Goal: Ask a question

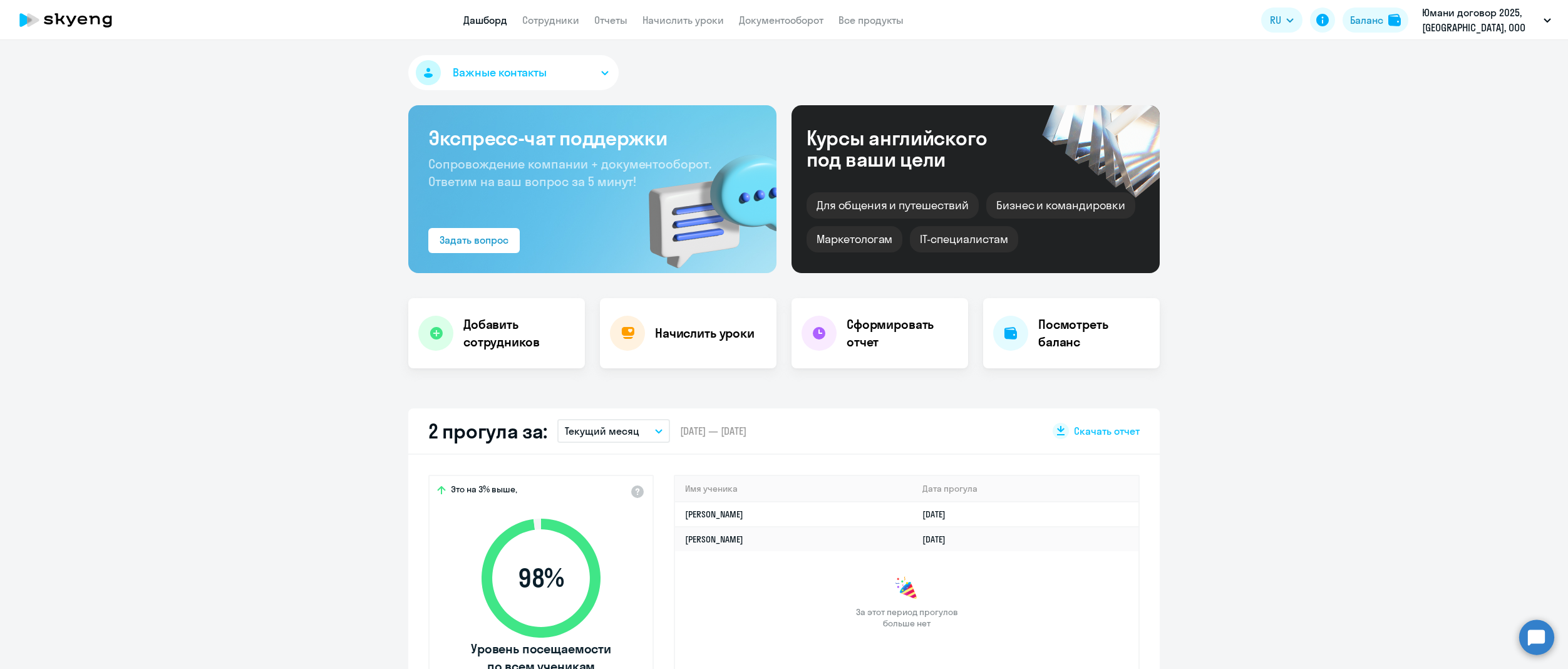
select select "30"
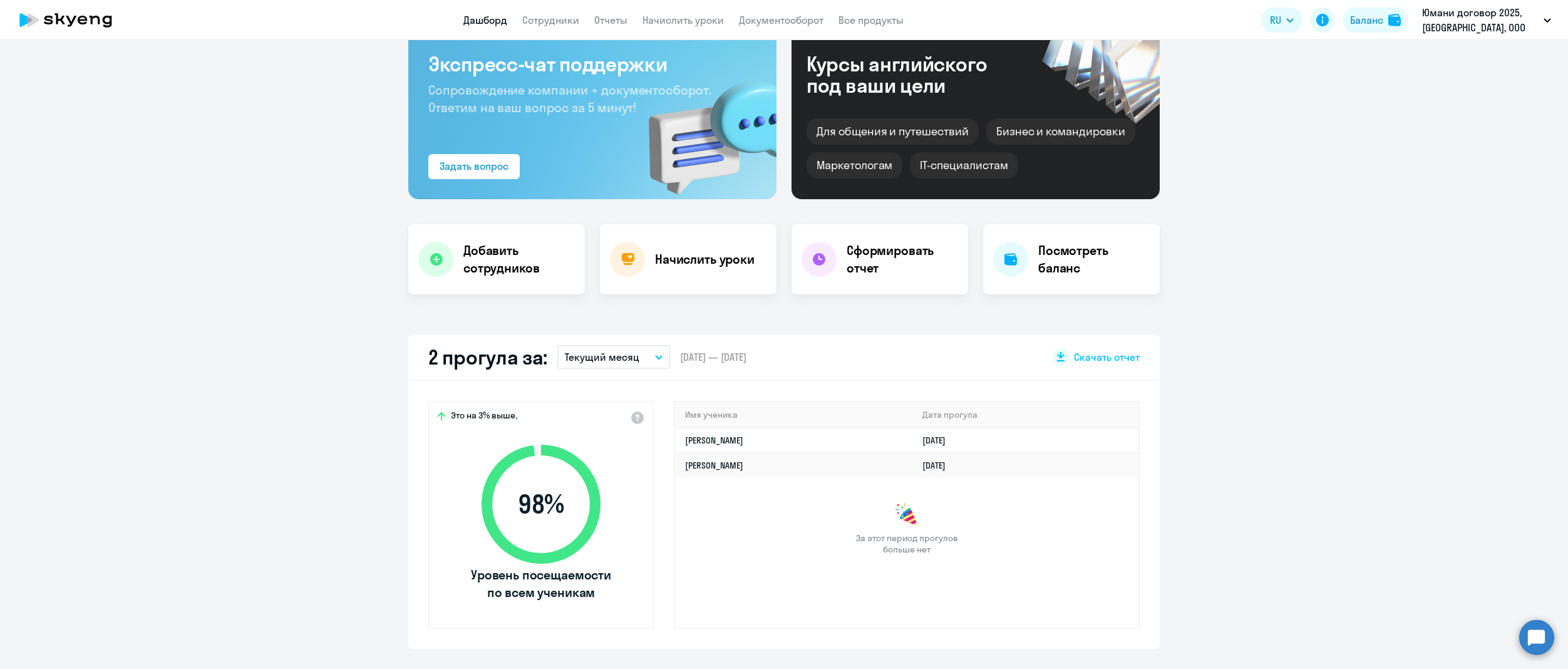
scroll to position [125, 0]
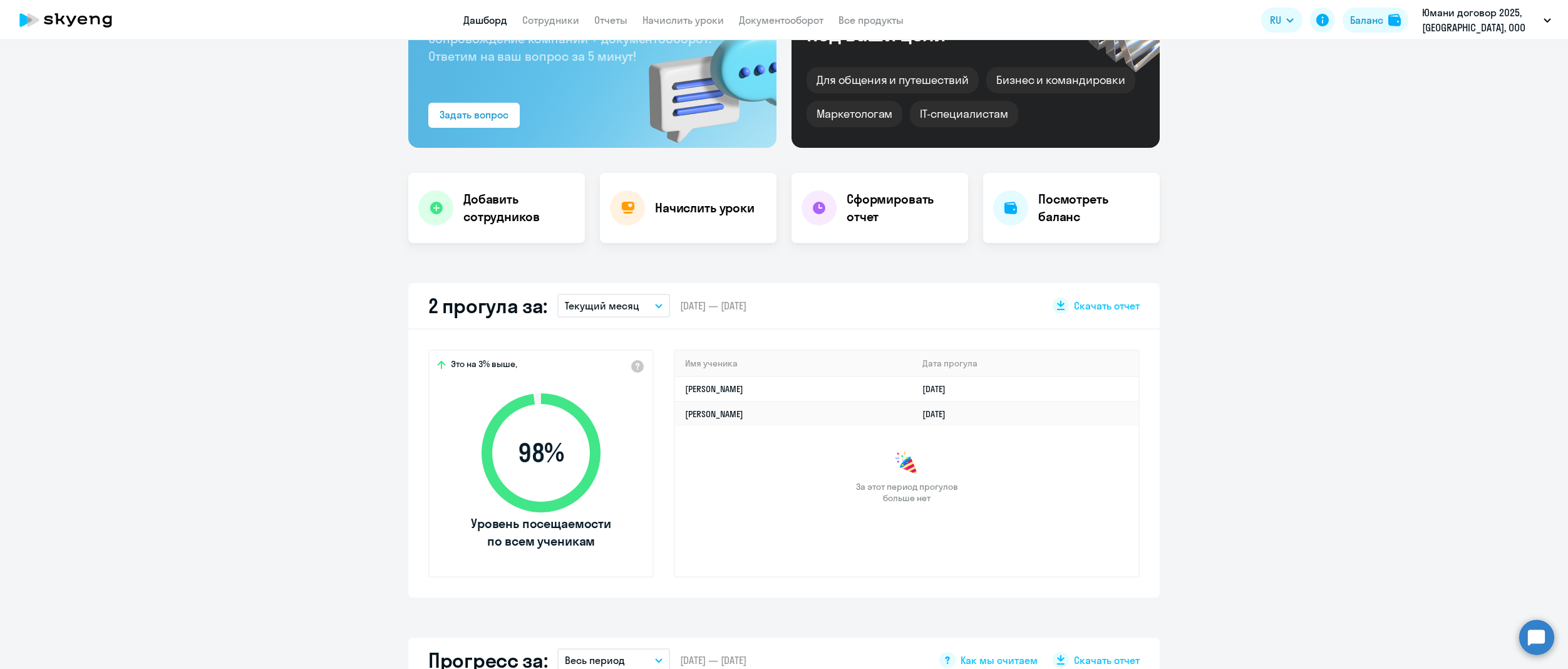
click at [1543, 643] on circle at bounding box center [1536, 637] width 35 height 35
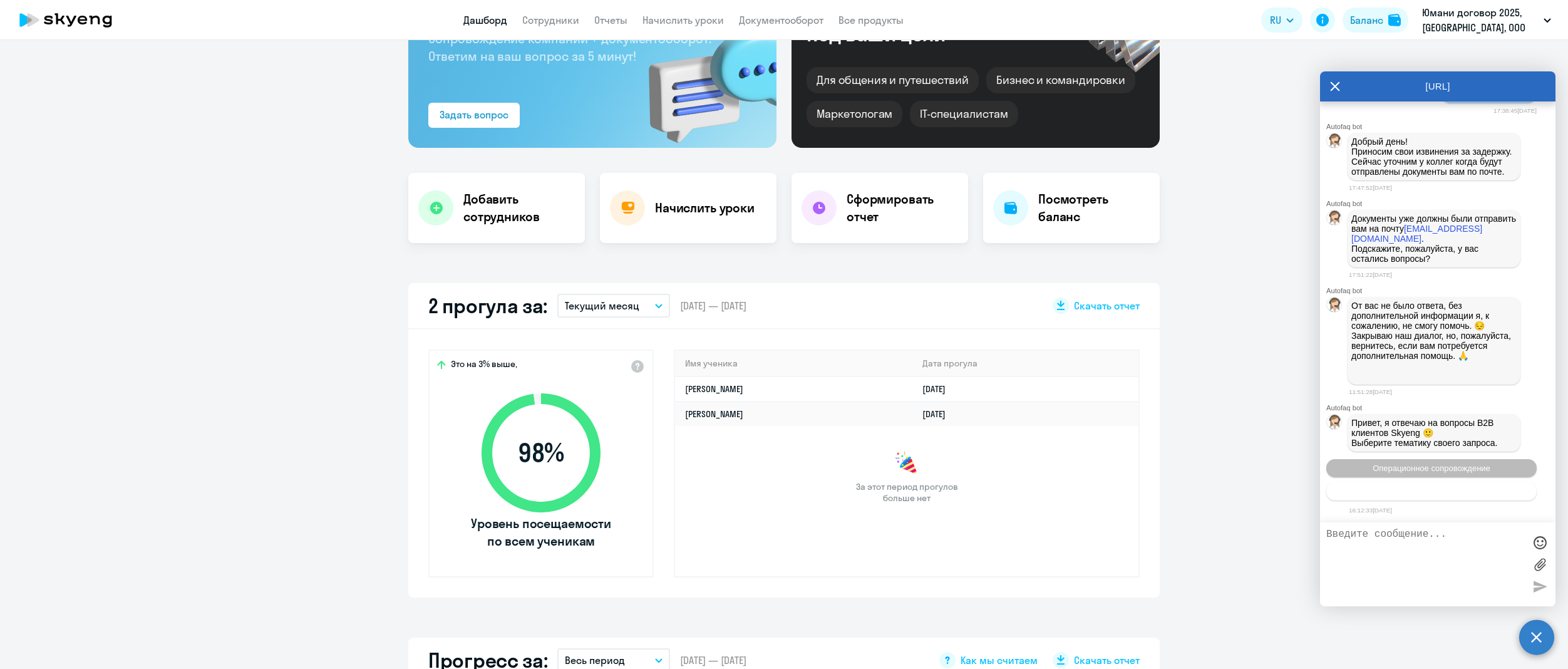
scroll to position [1058, 0]
click at [1438, 490] on span "Тематики документооборот" at bounding box center [1431, 491] width 104 height 10
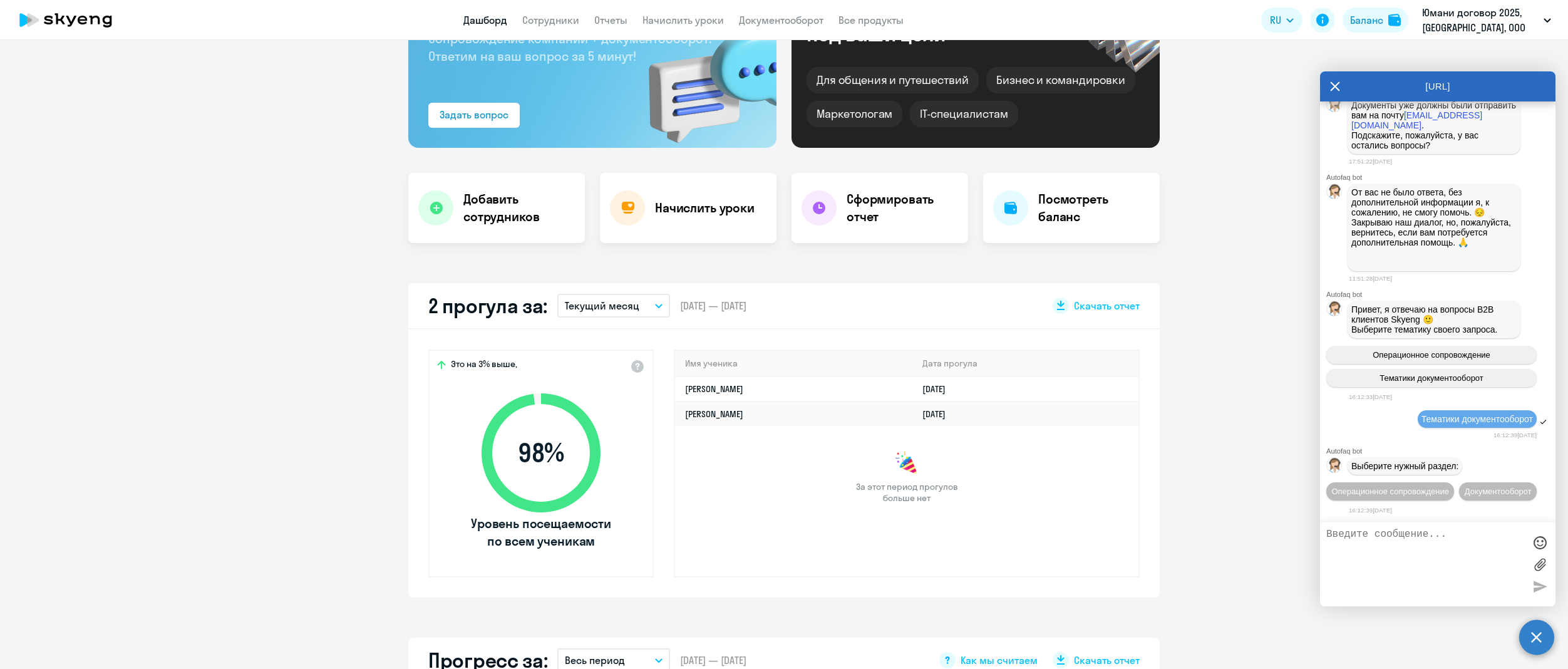
scroll to position [1198, 0]
click at [1464, 492] on span "Документооборот" at bounding box center [1498, 491] width 67 height 10
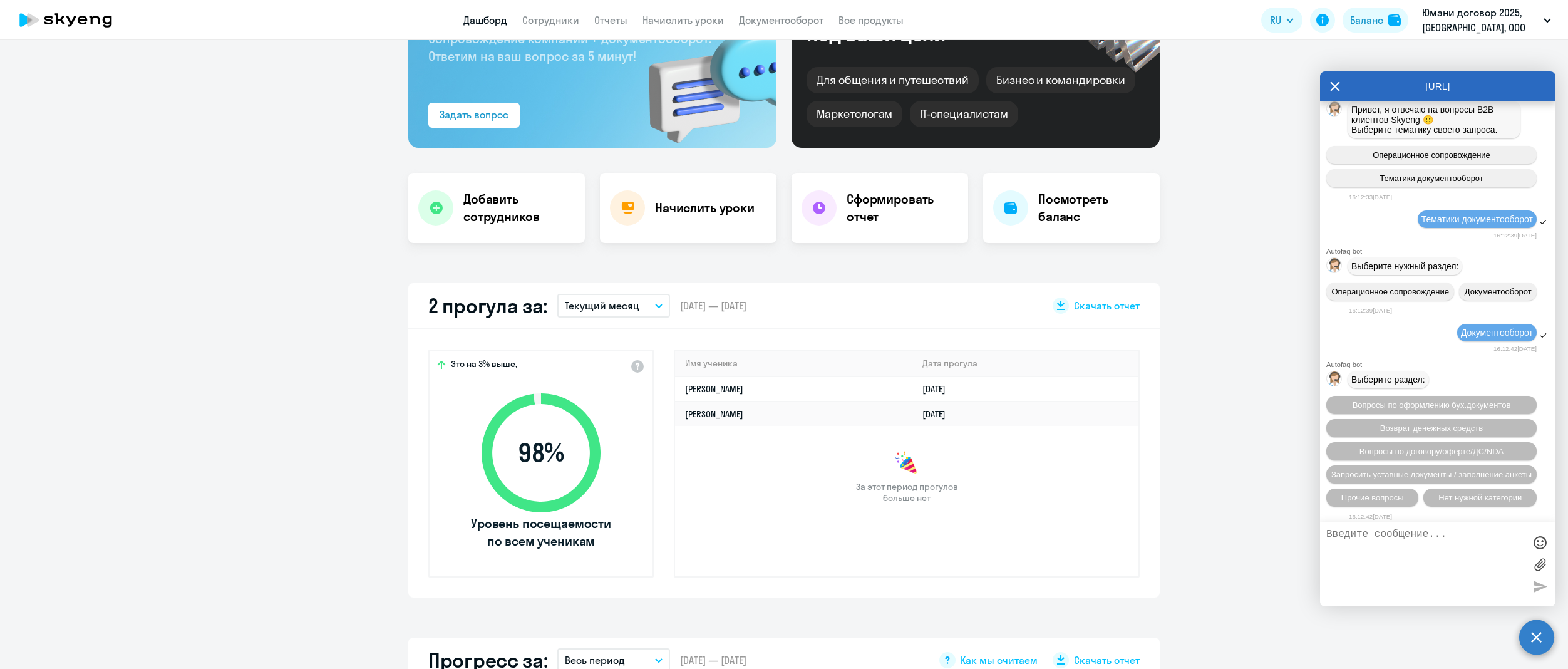
scroll to position [1407, 0]
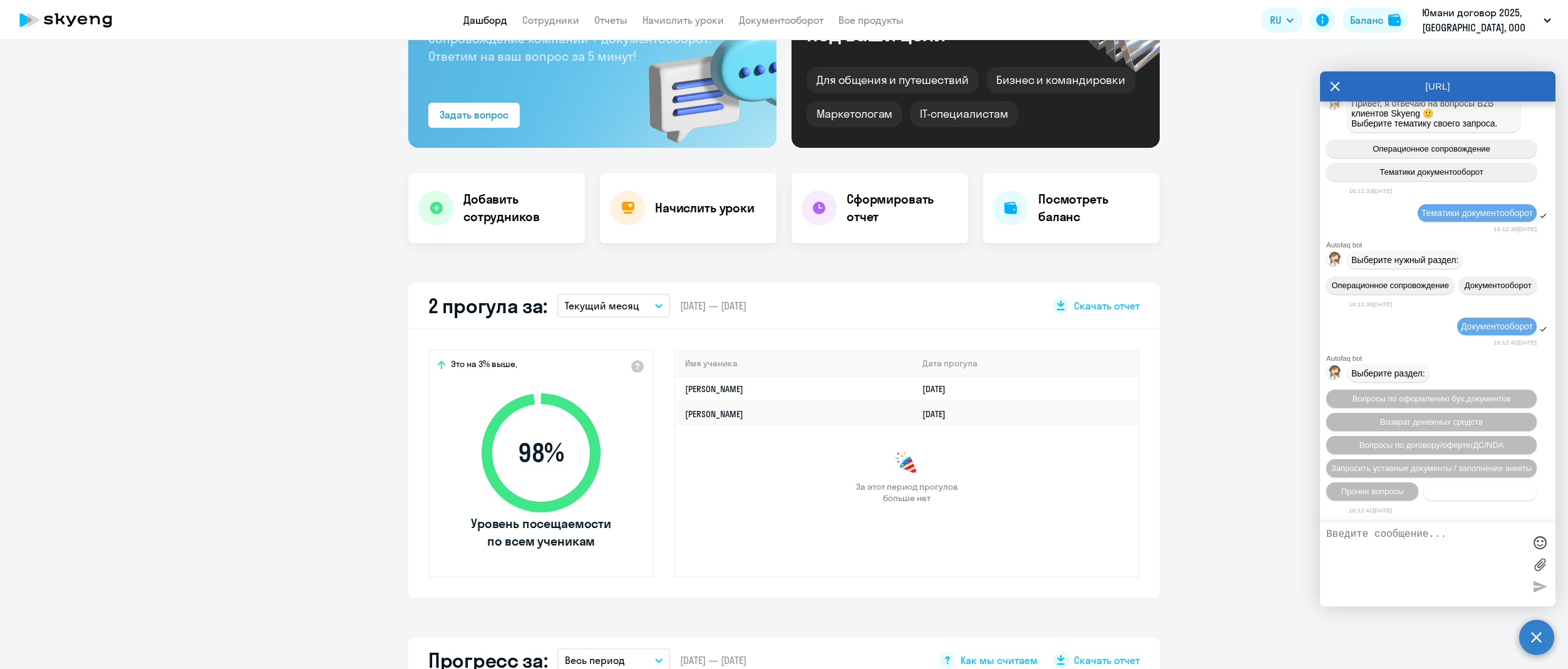
click at [1451, 494] on span "Нет нужной категории" at bounding box center [1480, 491] width 83 height 10
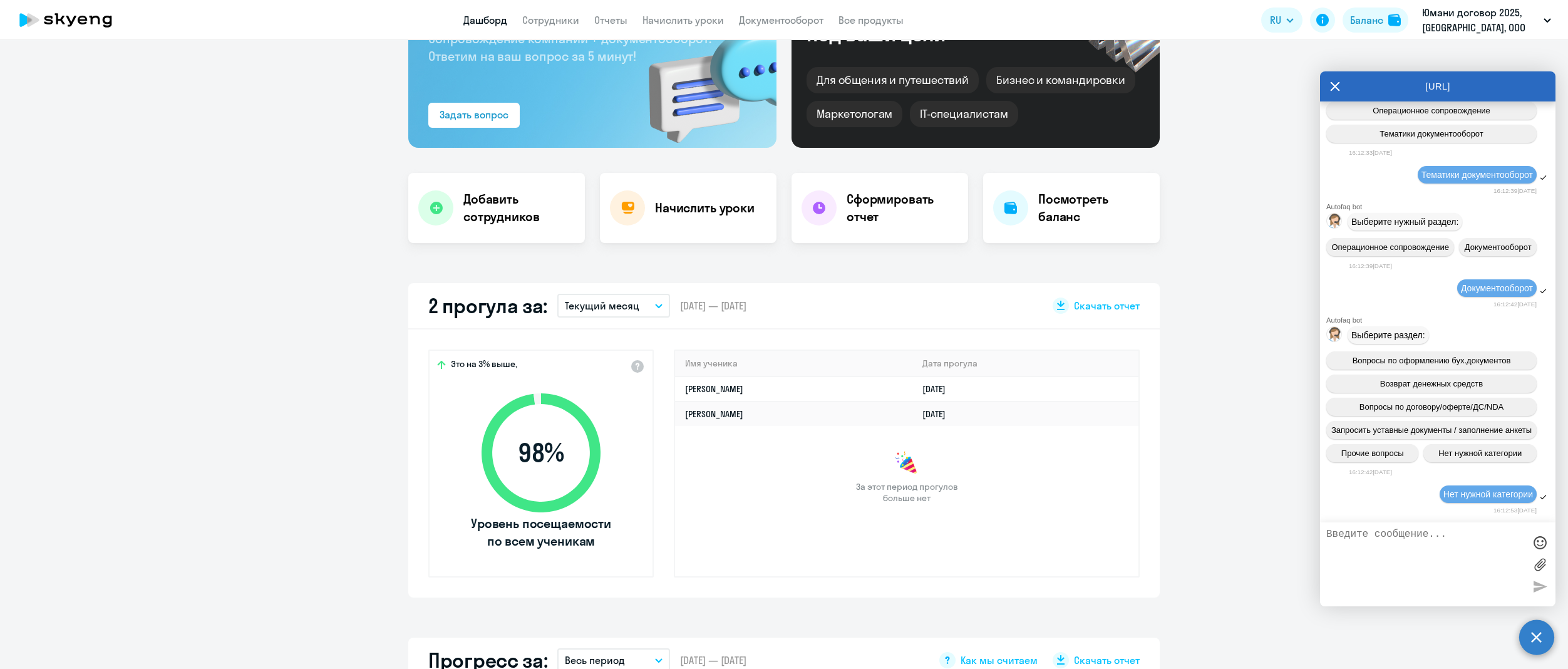
scroll to position [1446, 0]
click at [1417, 562] on textarea at bounding box center [1425, 564] width 198 height 71
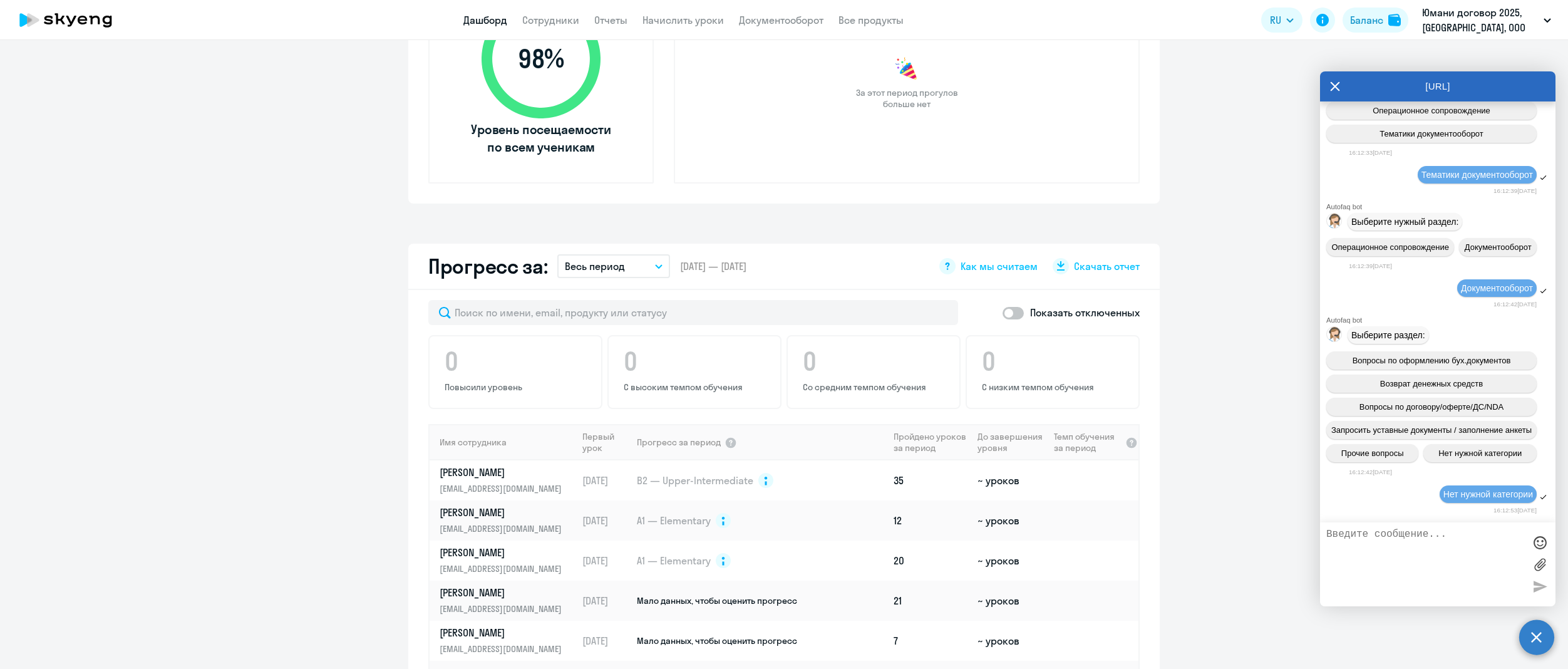
scroll to position [752, 0]
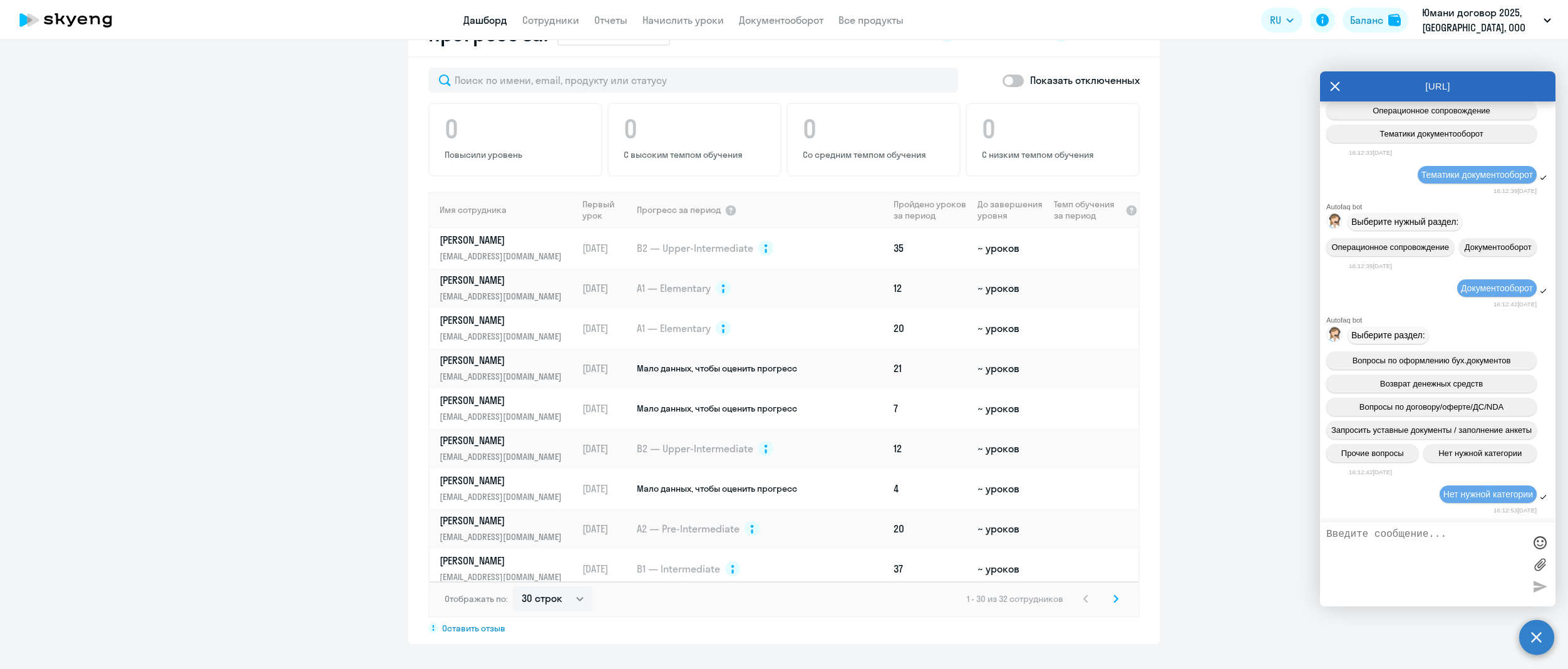
click at [1390, 550] on textarea at bounding box center [1425, 564] width 198 height 71
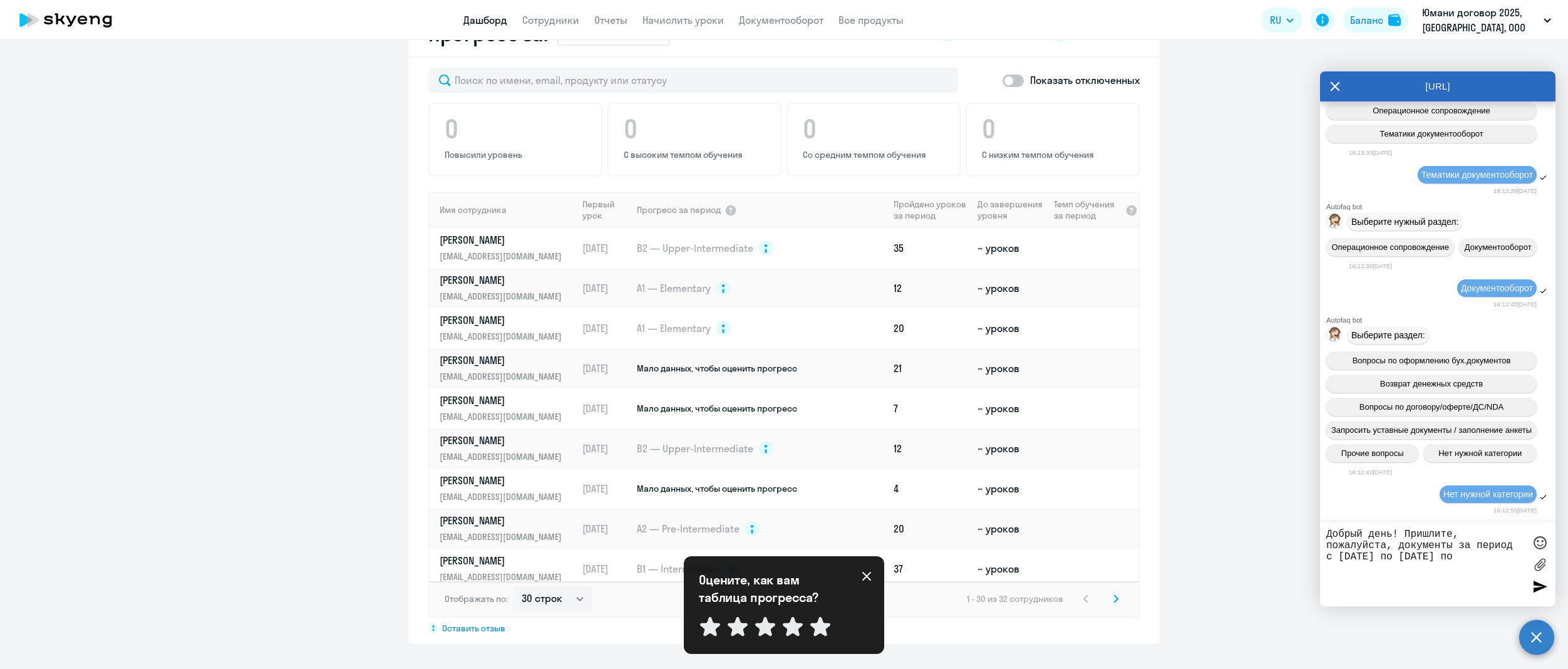
click at [1509, 555] on textarea "Добрый день! Пришлите, пожалуйста, документы за период с [DATE] по [DATE] по" at bounding box center [1425, 564] width 198 height 71
type textarea "Добрый день! Пришлите, пожалуйста, документы за период с [DATE] по [DATE] по ЭД…"
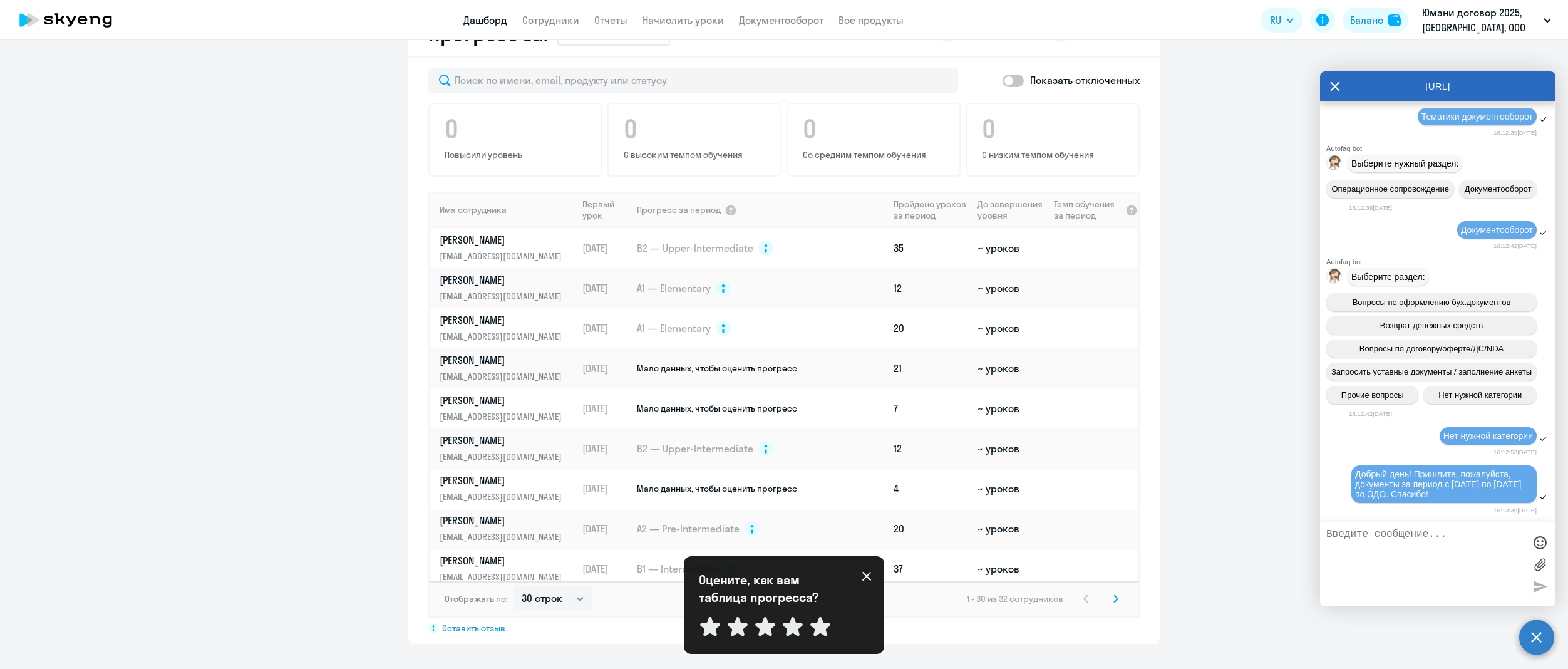
scroll to position [1564, 0]
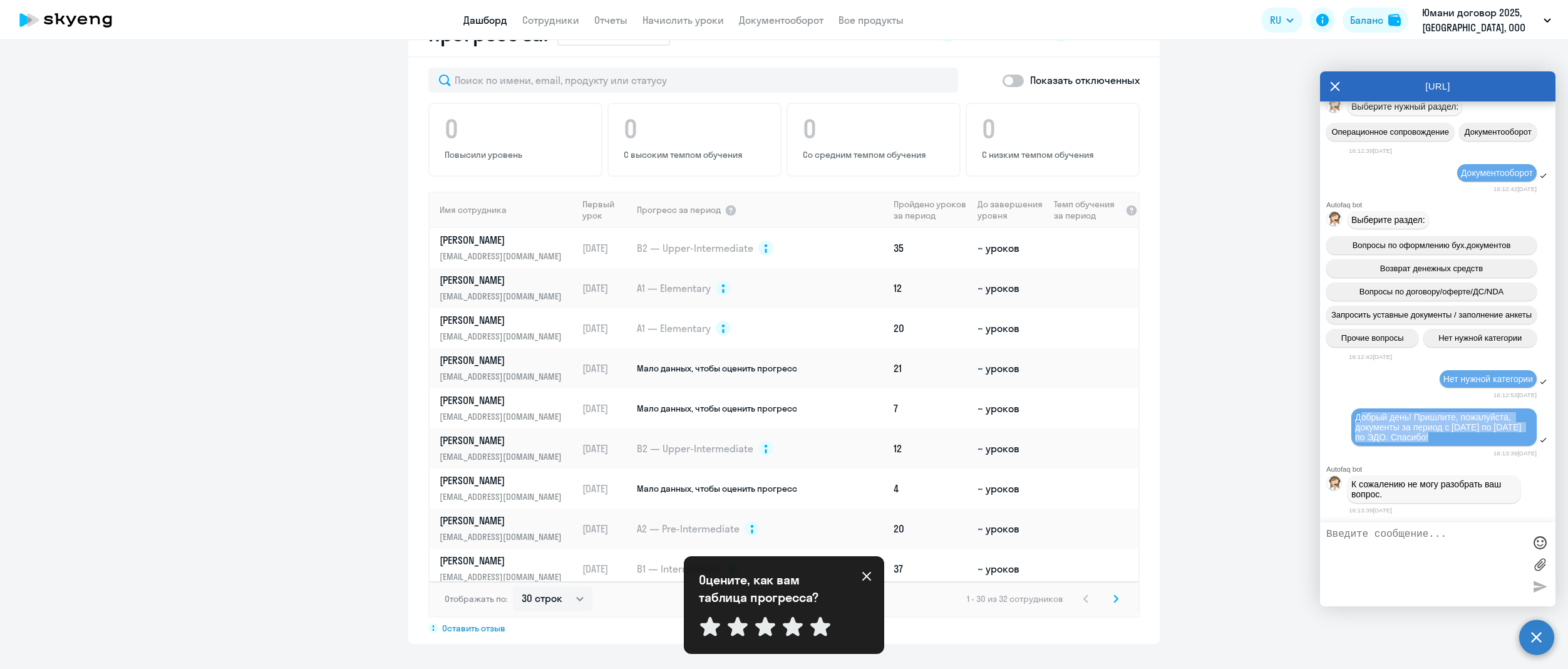
drag, startPoint x: 1410, startPoint y: 415, endPoint x: 1521, endPoint y: 429, distance: 111.9
click at [1521, 429] on div "Добрый день! Пришлите, пожалуйста, документы за период с [DATE] по [DATE] по ЭД…" at bounding box center [1437, 428] width 236 height 41
copy span "обрый день! Пришлите, пожалуйста, документы за период с [DATE] по [DATE] по ЭДО…"
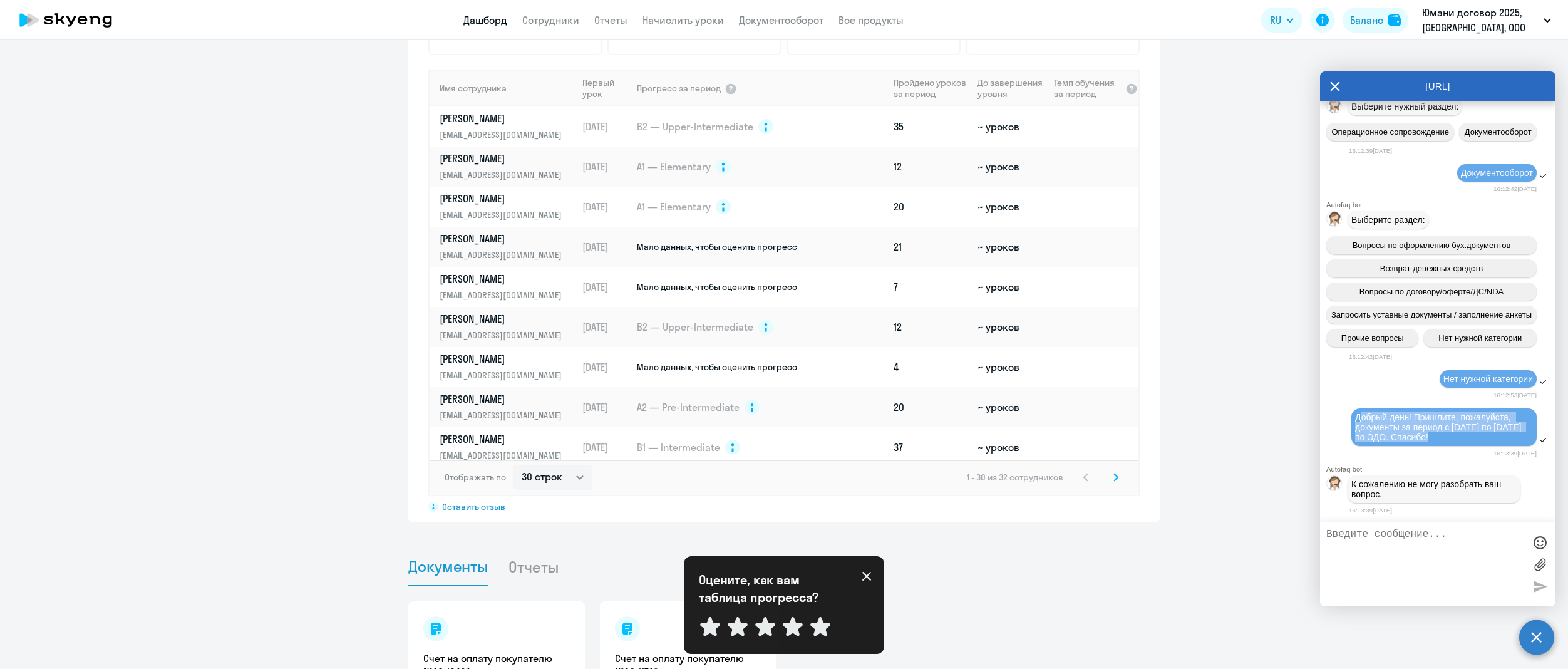
scroll to position [1012, 0]
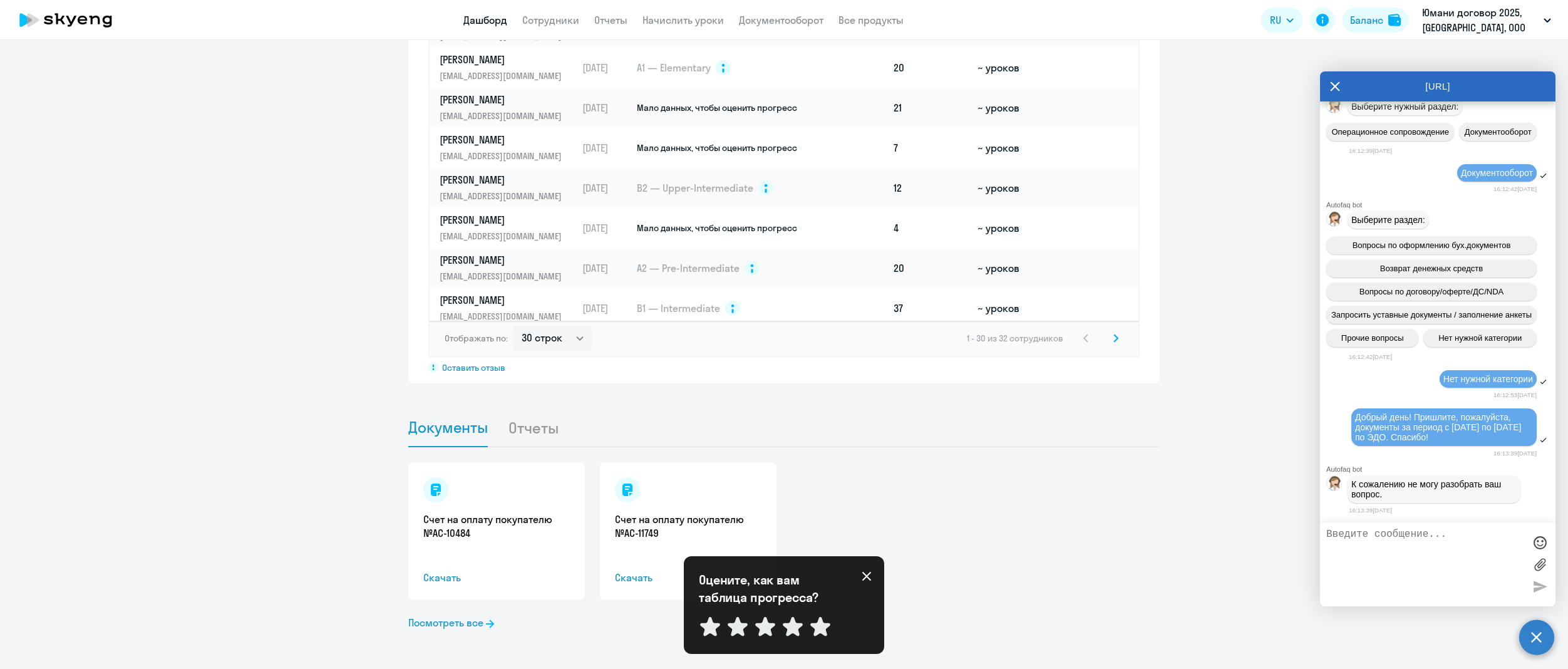
click at [1434, 561] on textarea at bounding box center [1425, 564] width 198 height 71
type textarea "Оператор"
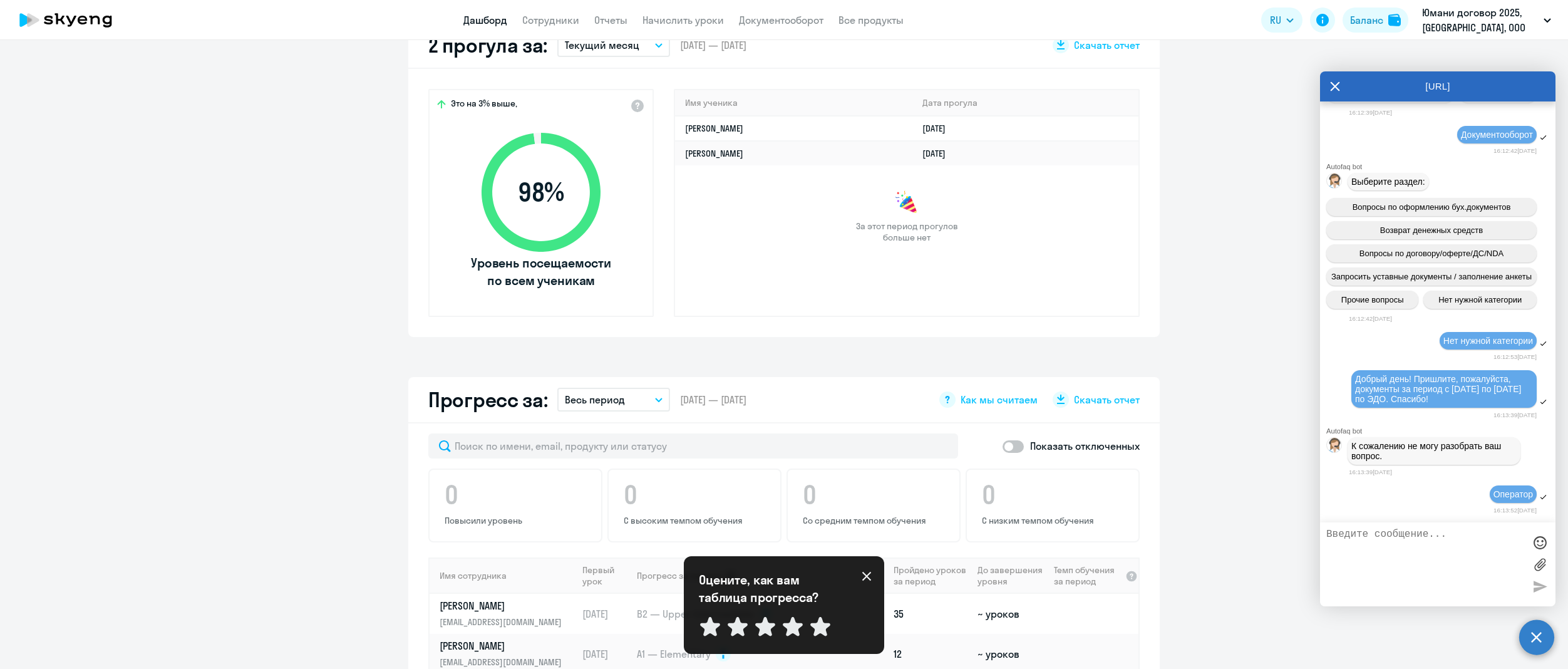
scroll to position [1601, 0]
click at [1442, 536] on textarea at bounding box center [1425, 564] width 198 height 71
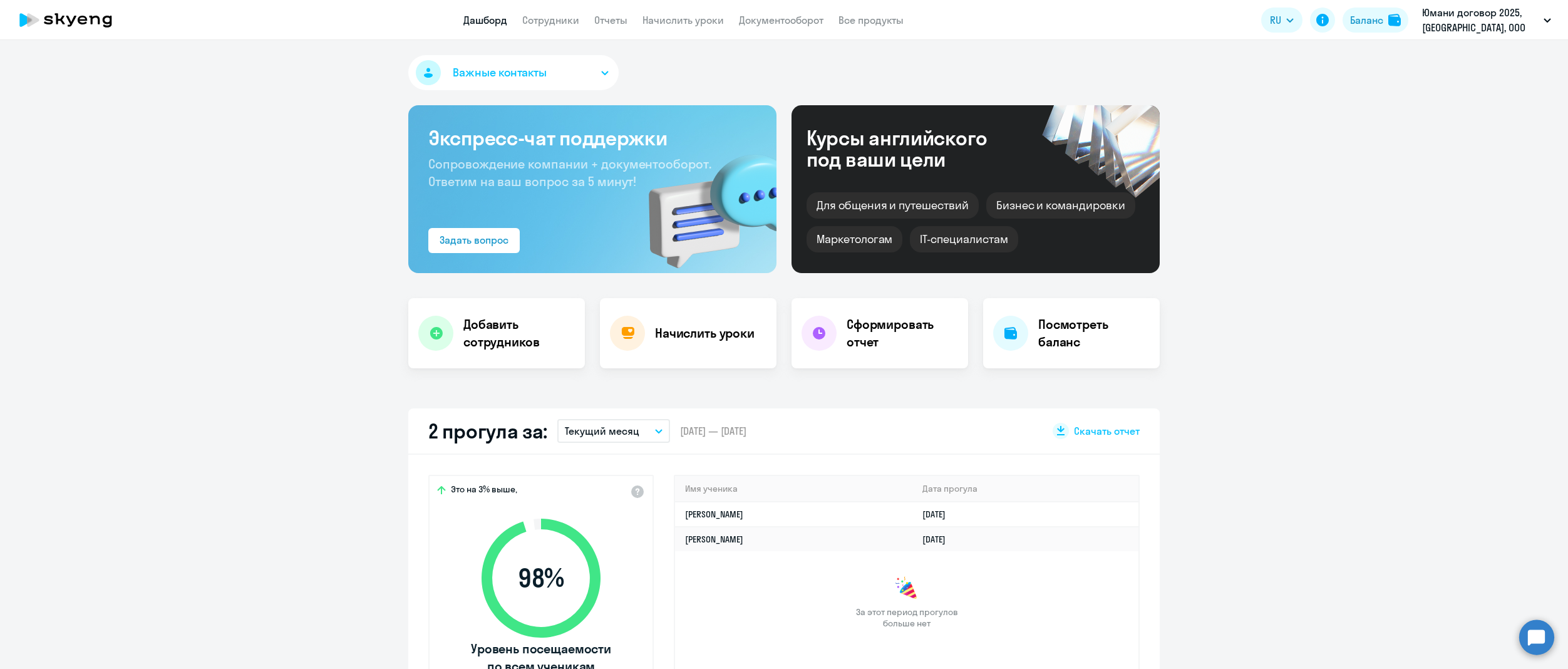
select select "30"
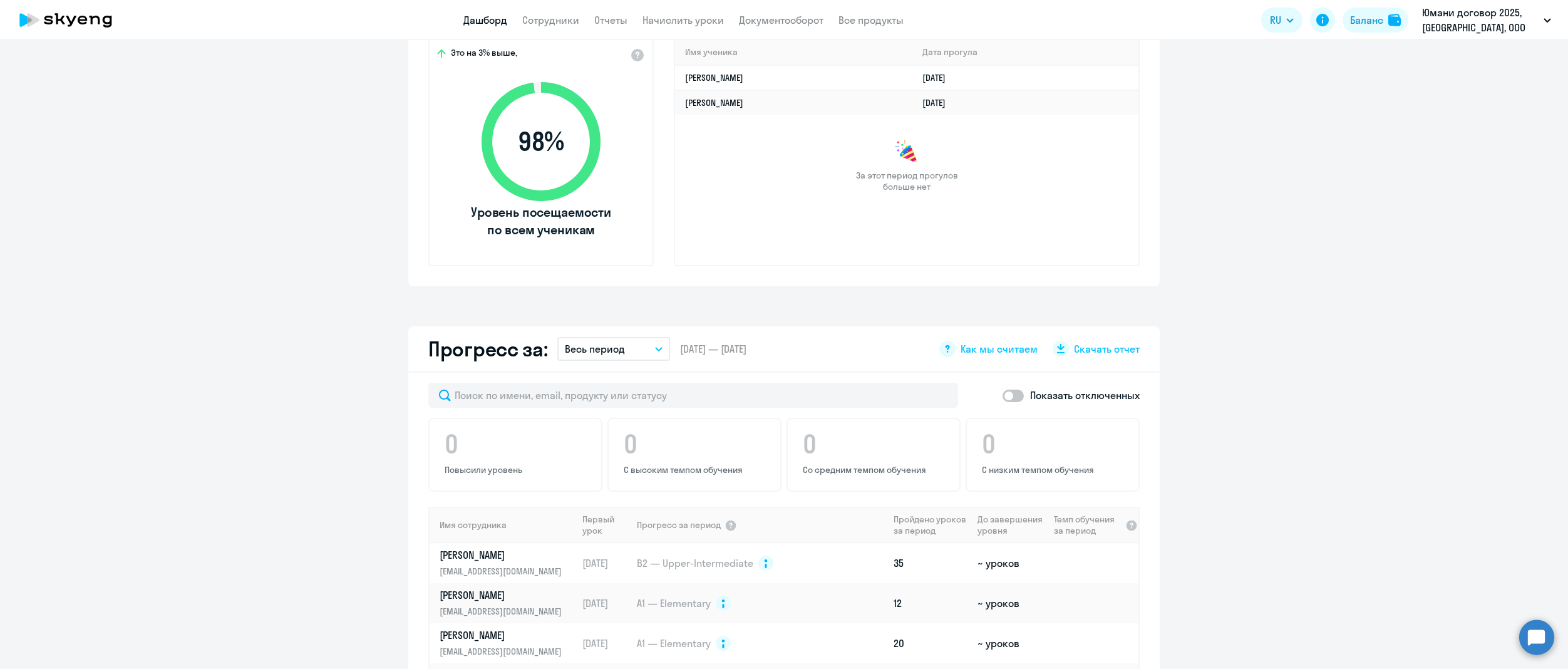
scroll to position [501, 0]
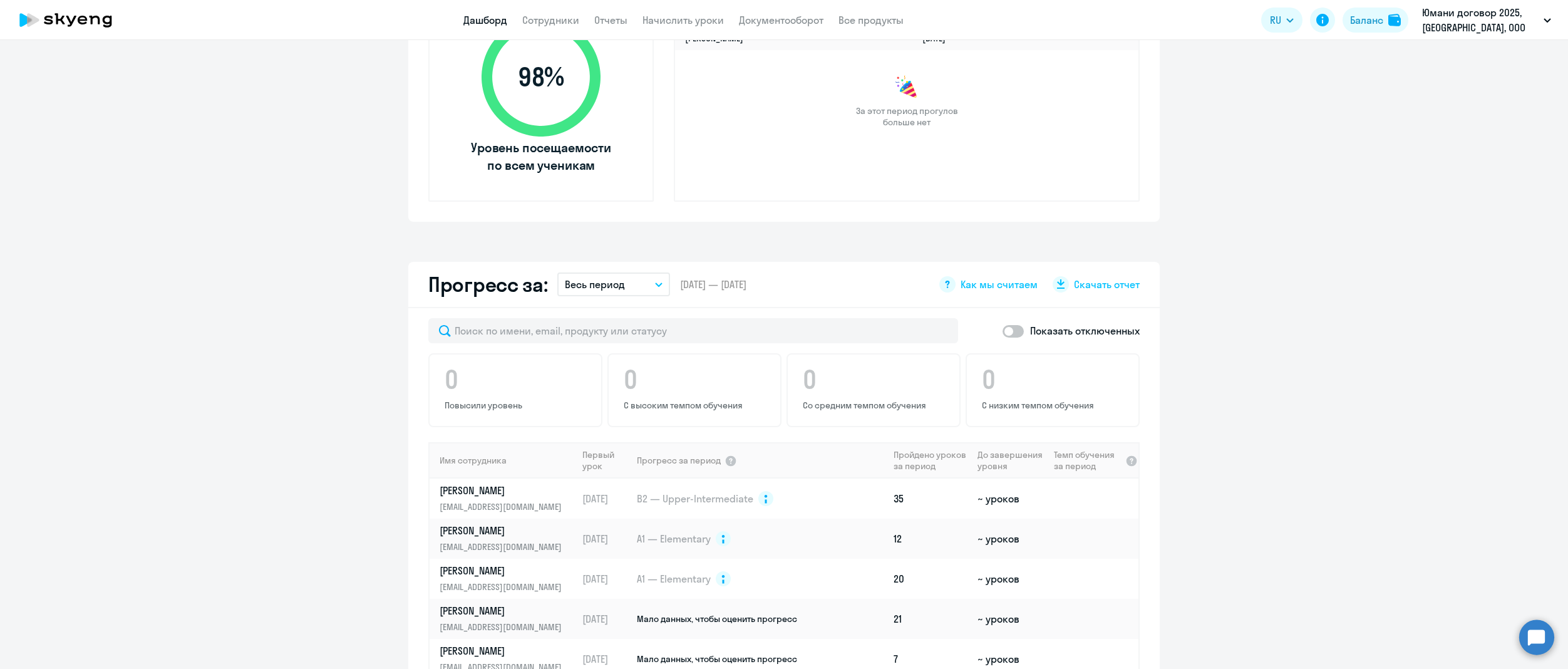
click at [1538, 633] on circle at bounding box center [1536, 637] width 35 height 35
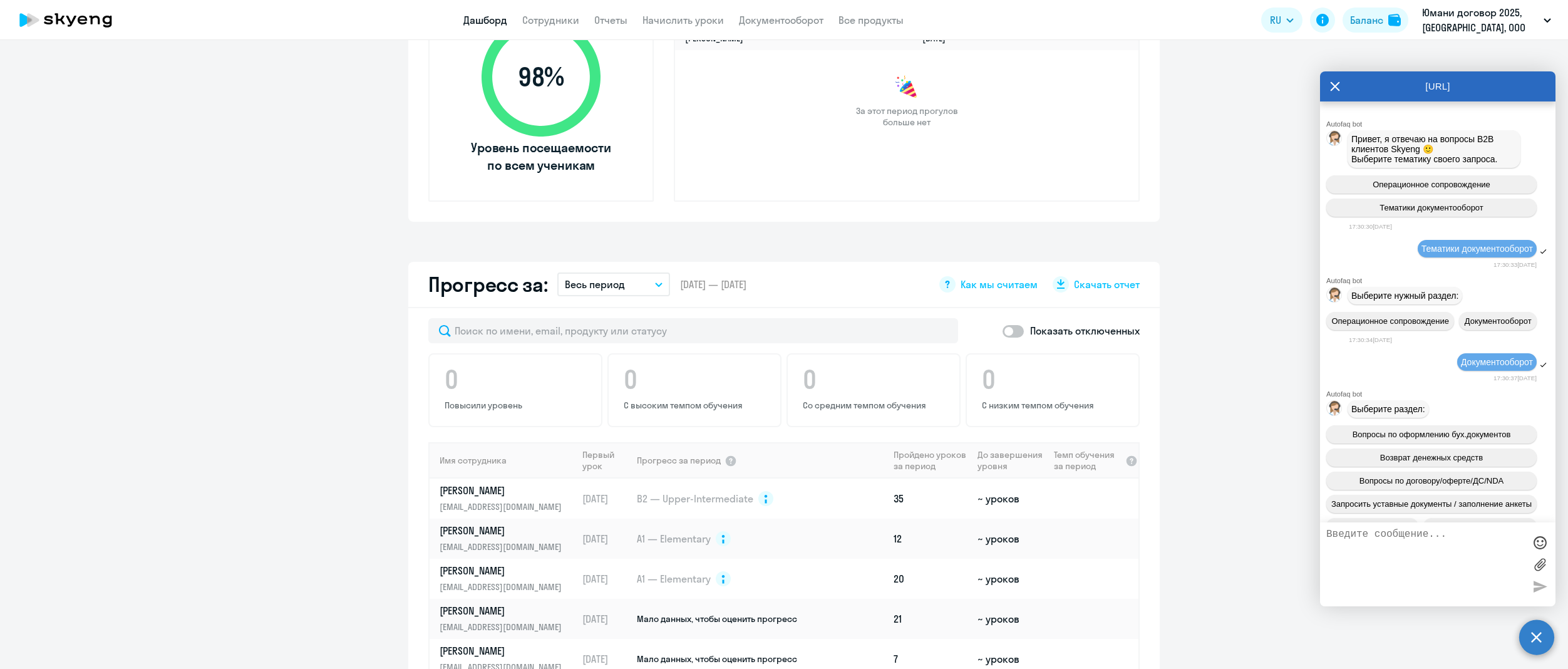
scroll to position [1602, 0]
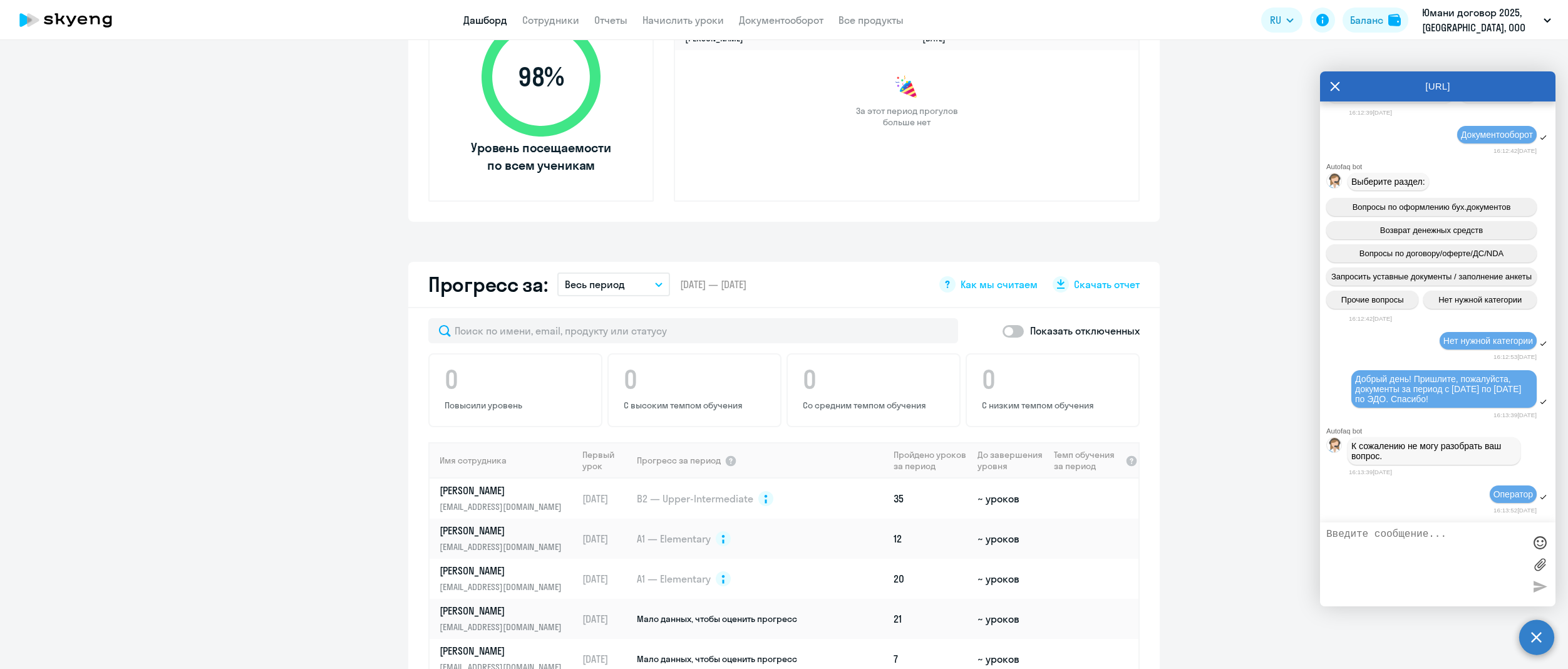
click at [1389, 538] on textarea at bounding box center [1425, 564] width 198 height 71
click at [1389, 537] on textarea at bounding box center [1425, 564] width 198 height 71
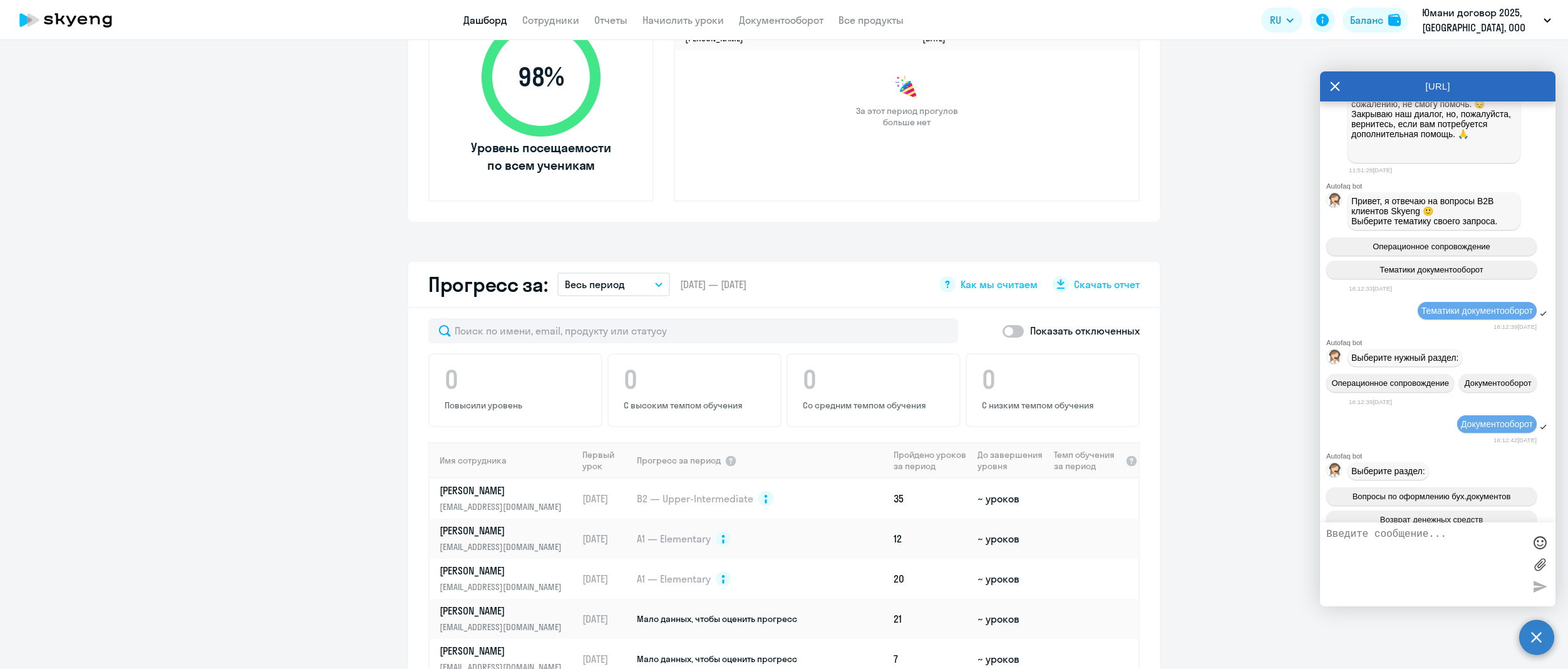
scroll to position [1601, 0]
